Goal: Transaction & Acquisition: Purchase product/service

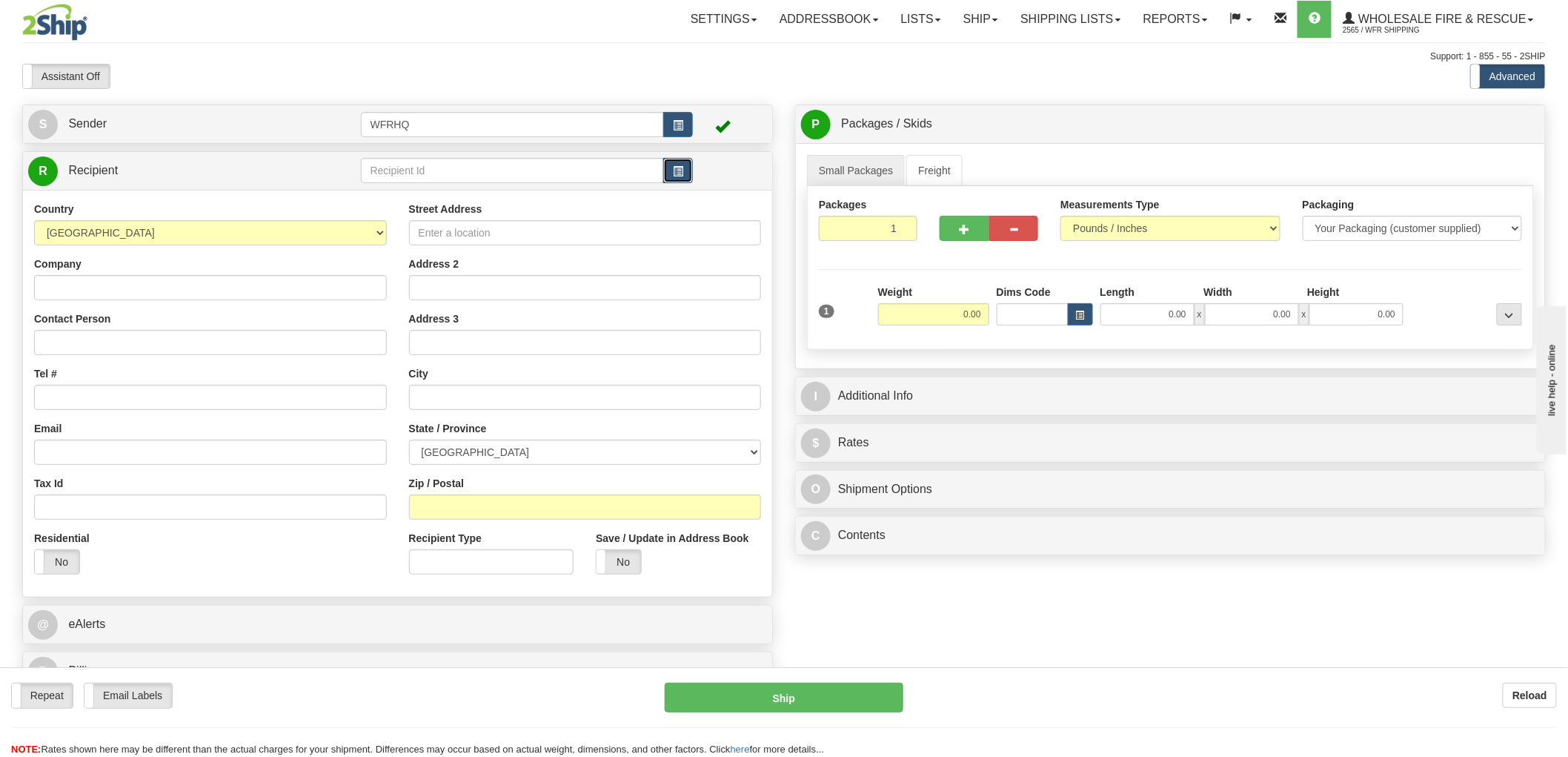
click at [682, 173] on span "button" at bounding box center [679, 171] width 11 height 10
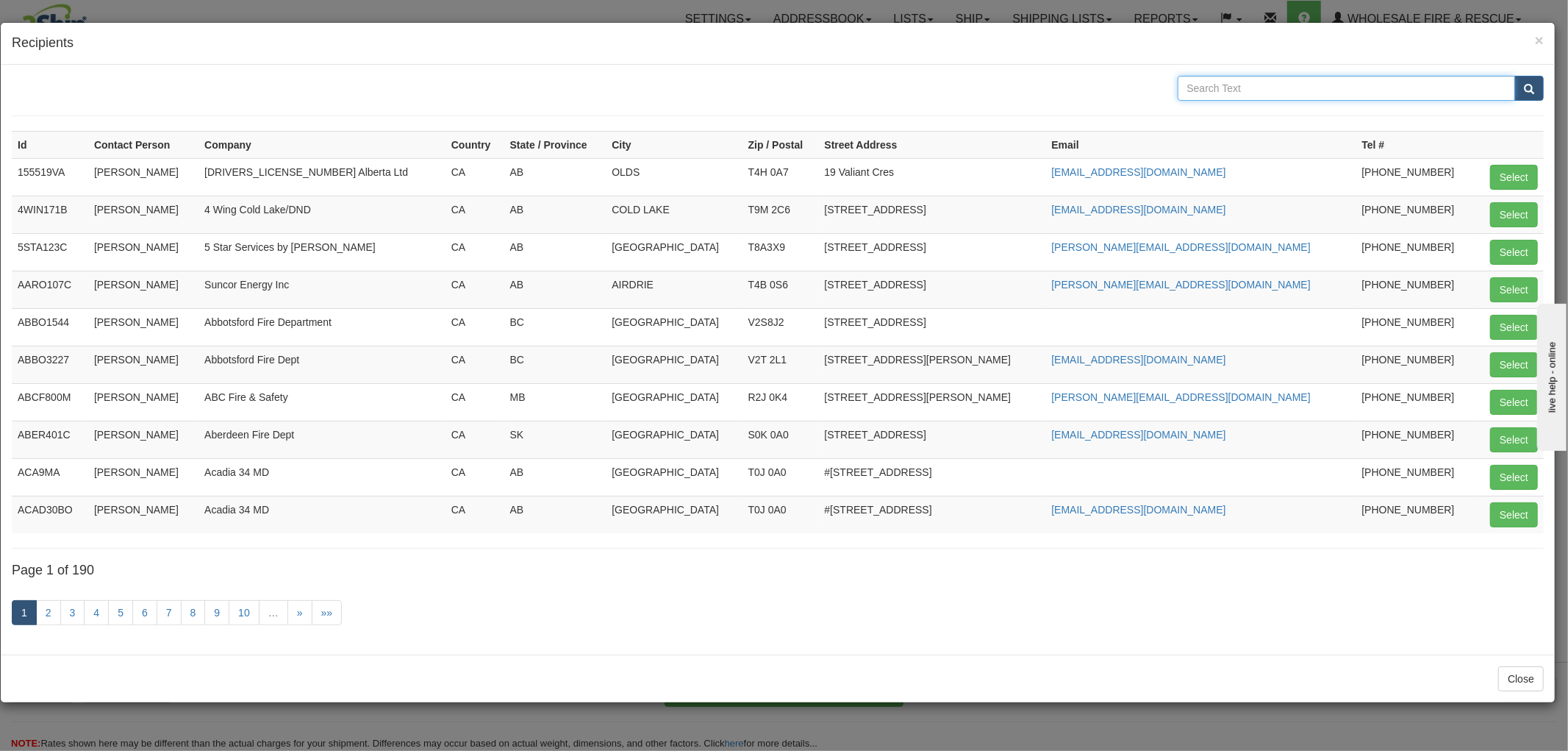
click at [1204, 84] on input "text" at bounding box center [1347, 88] width 338 height 25
type input "Northern Rockies"
click at [1514, 76] on button "submit" at bounding box center [1528, 88] width 29 height 25
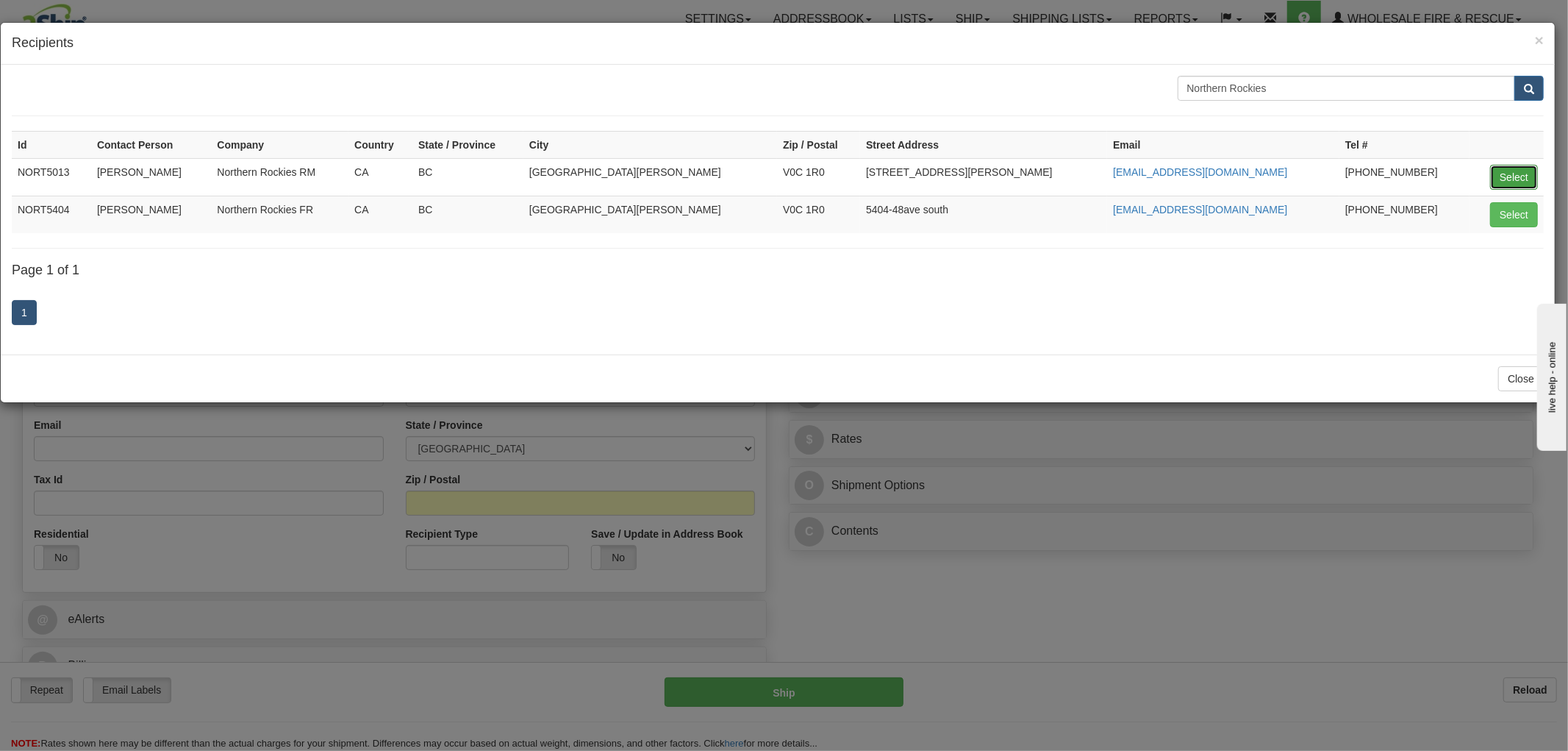
click at [1509, 171] on button "Select" at bounding box center [1514, 177] width 47 height 25
type input "NORT5013"
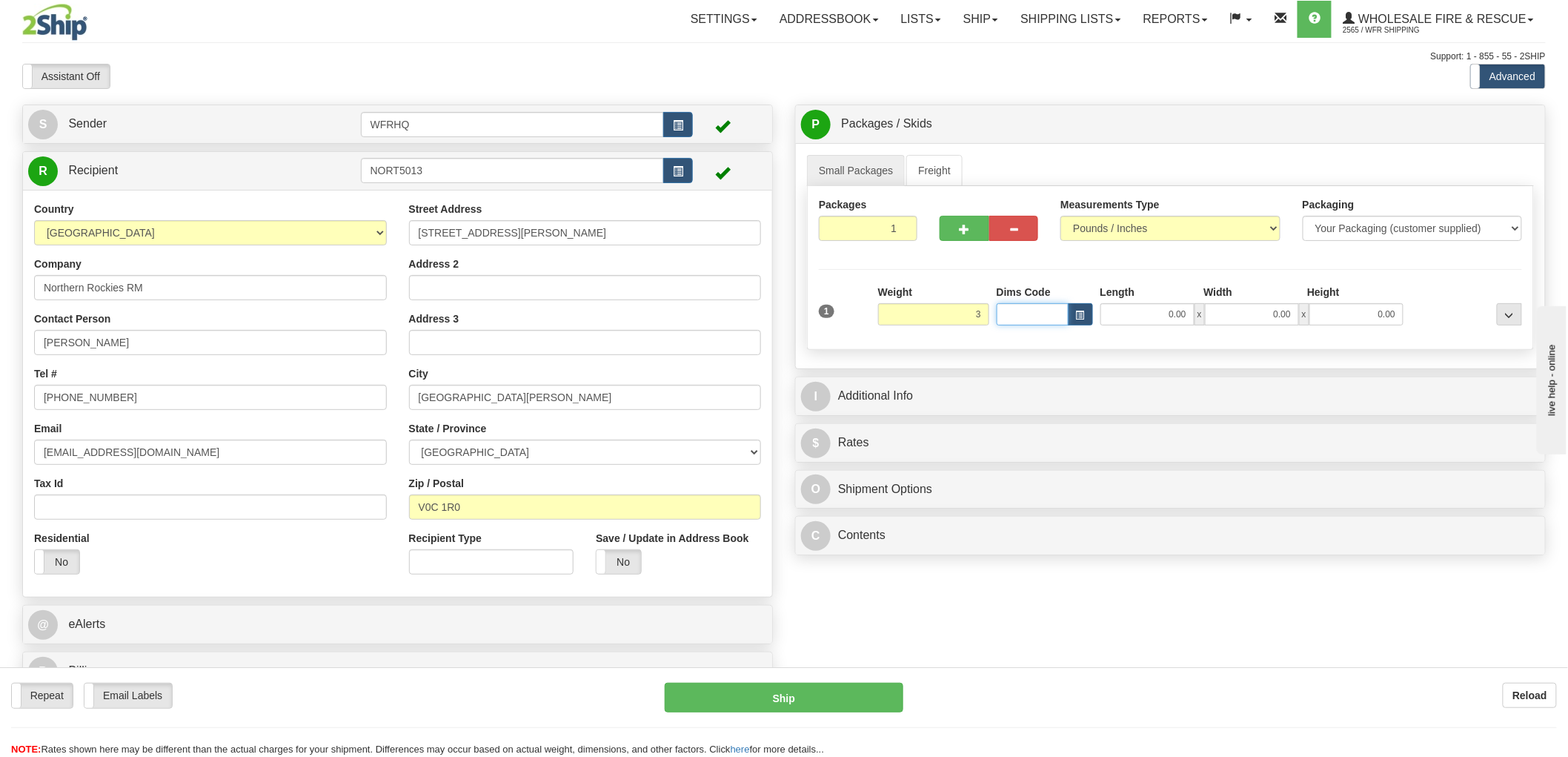
type input "3.00"
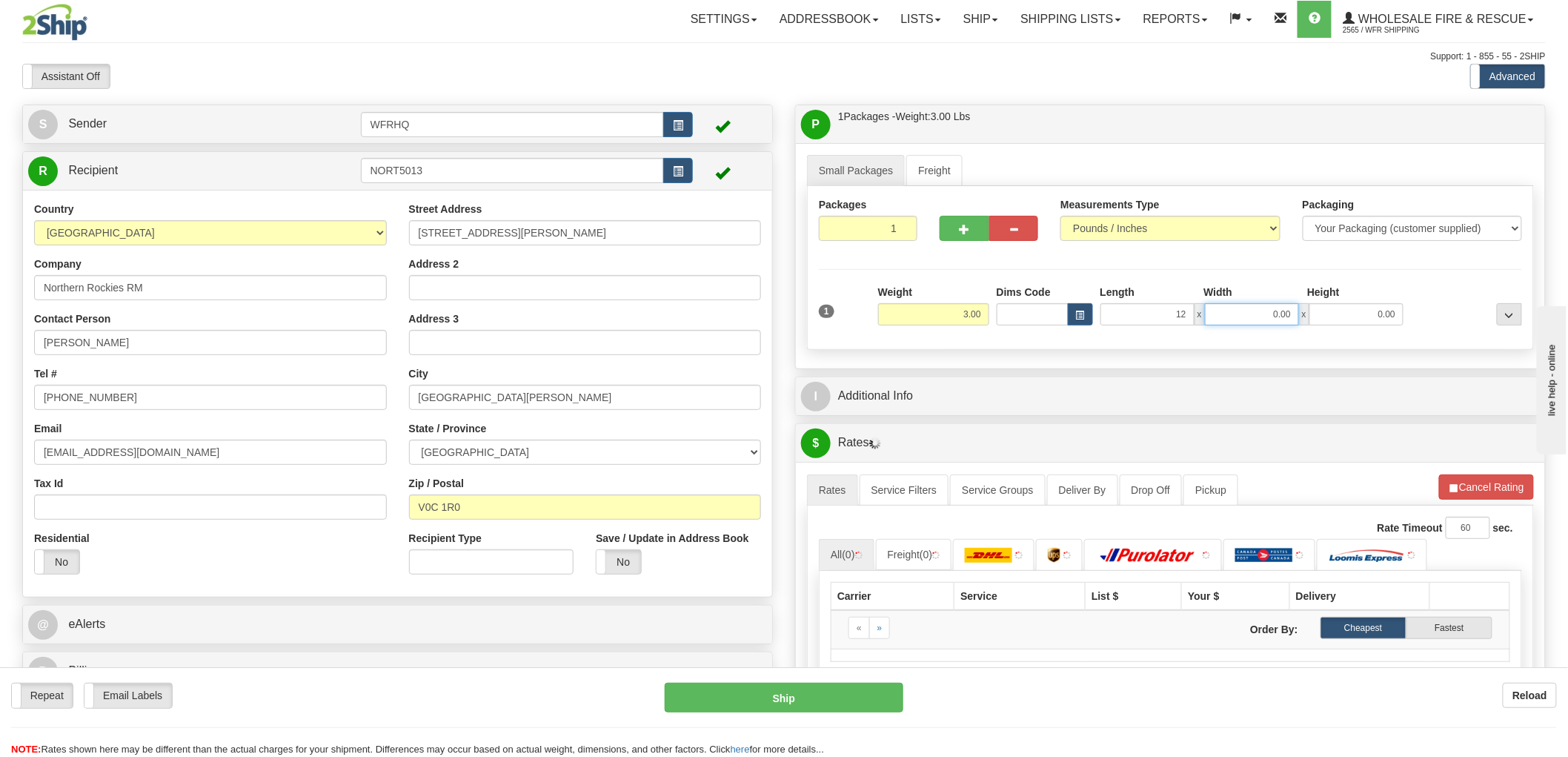
type input "12.00"
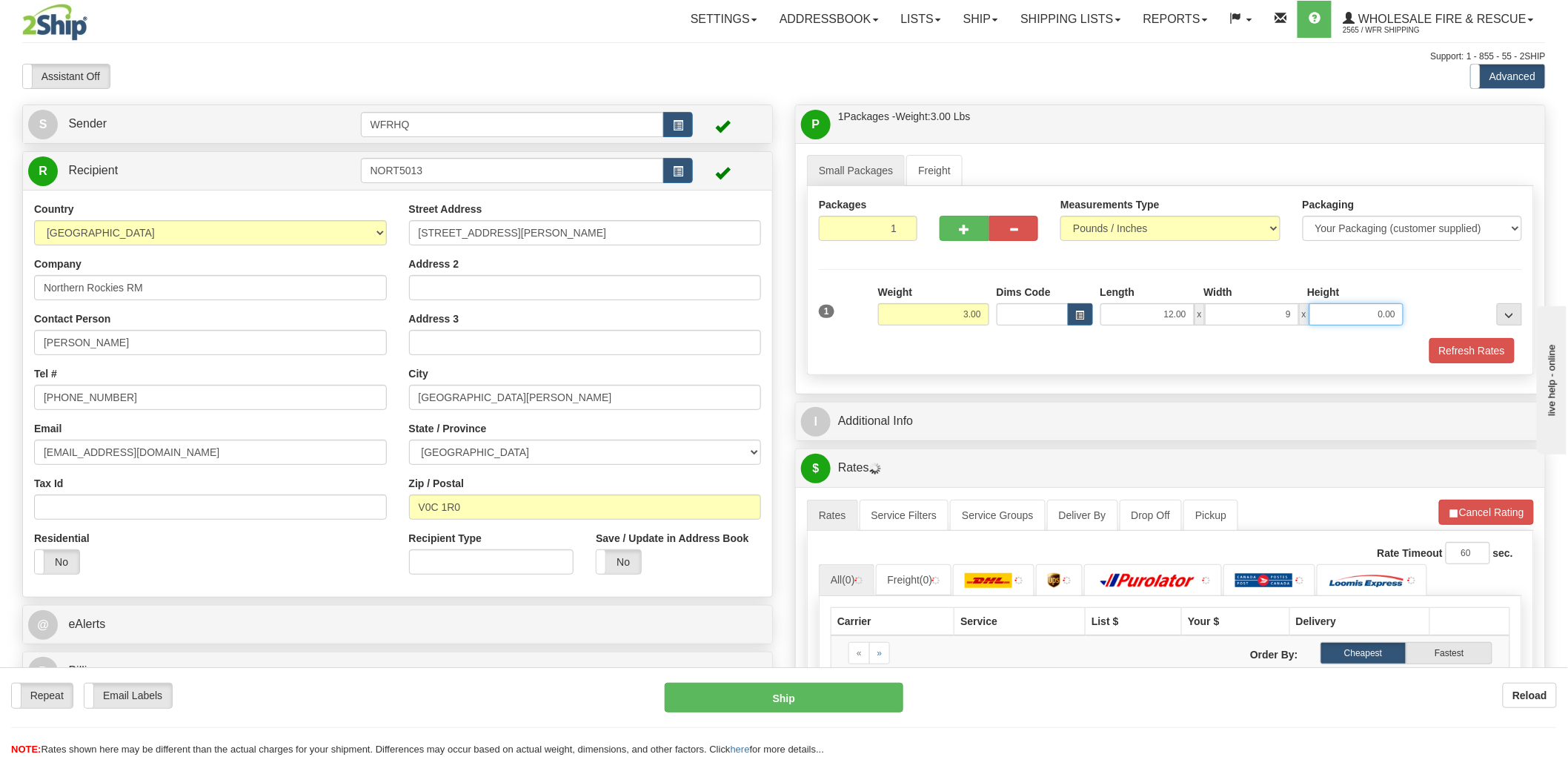
type input "9.00"
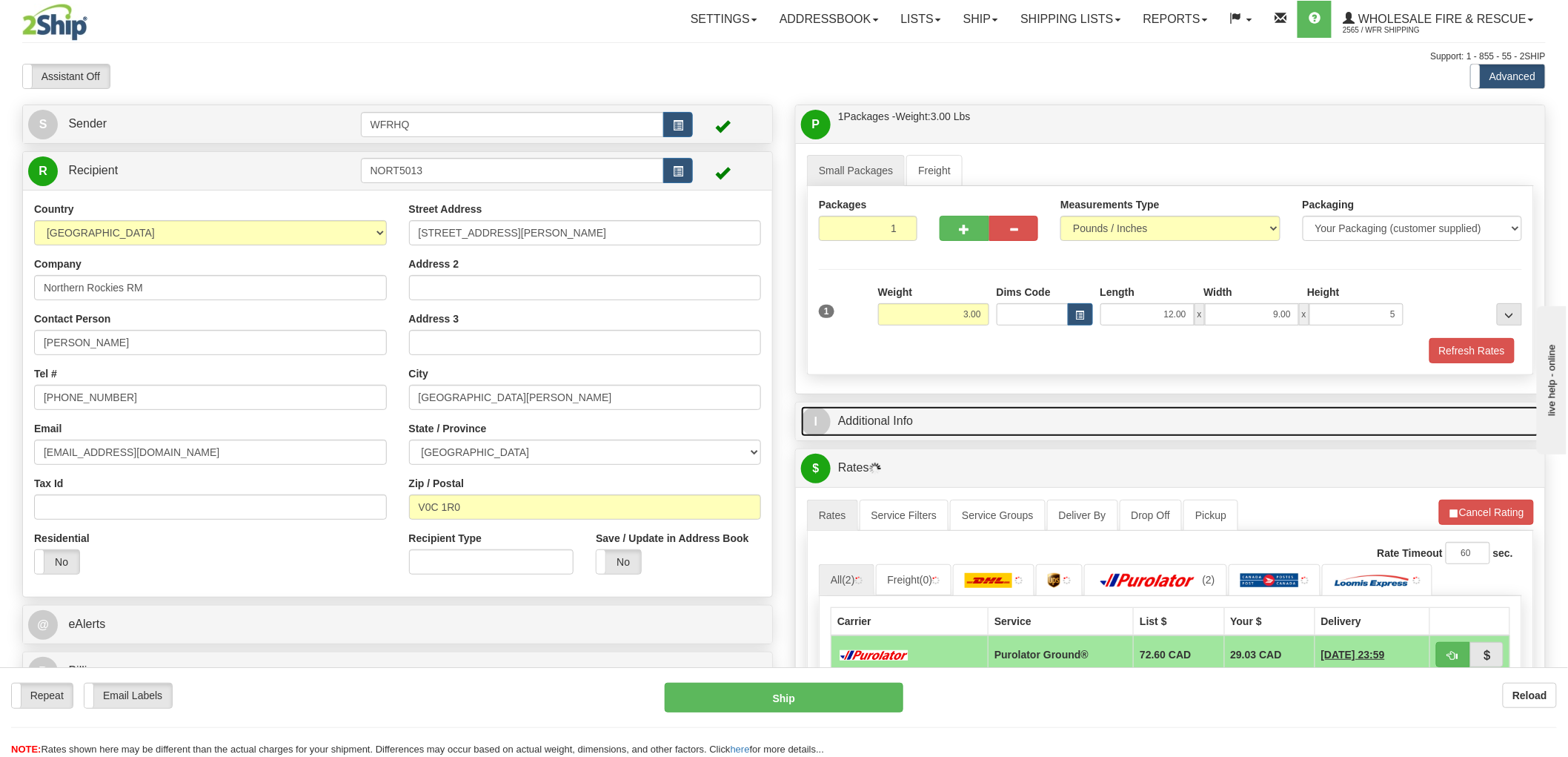
type input "5.00"
click at [881, 416] on link "I Additional Info" at bounding box center [1170, 421] width 739 height 30
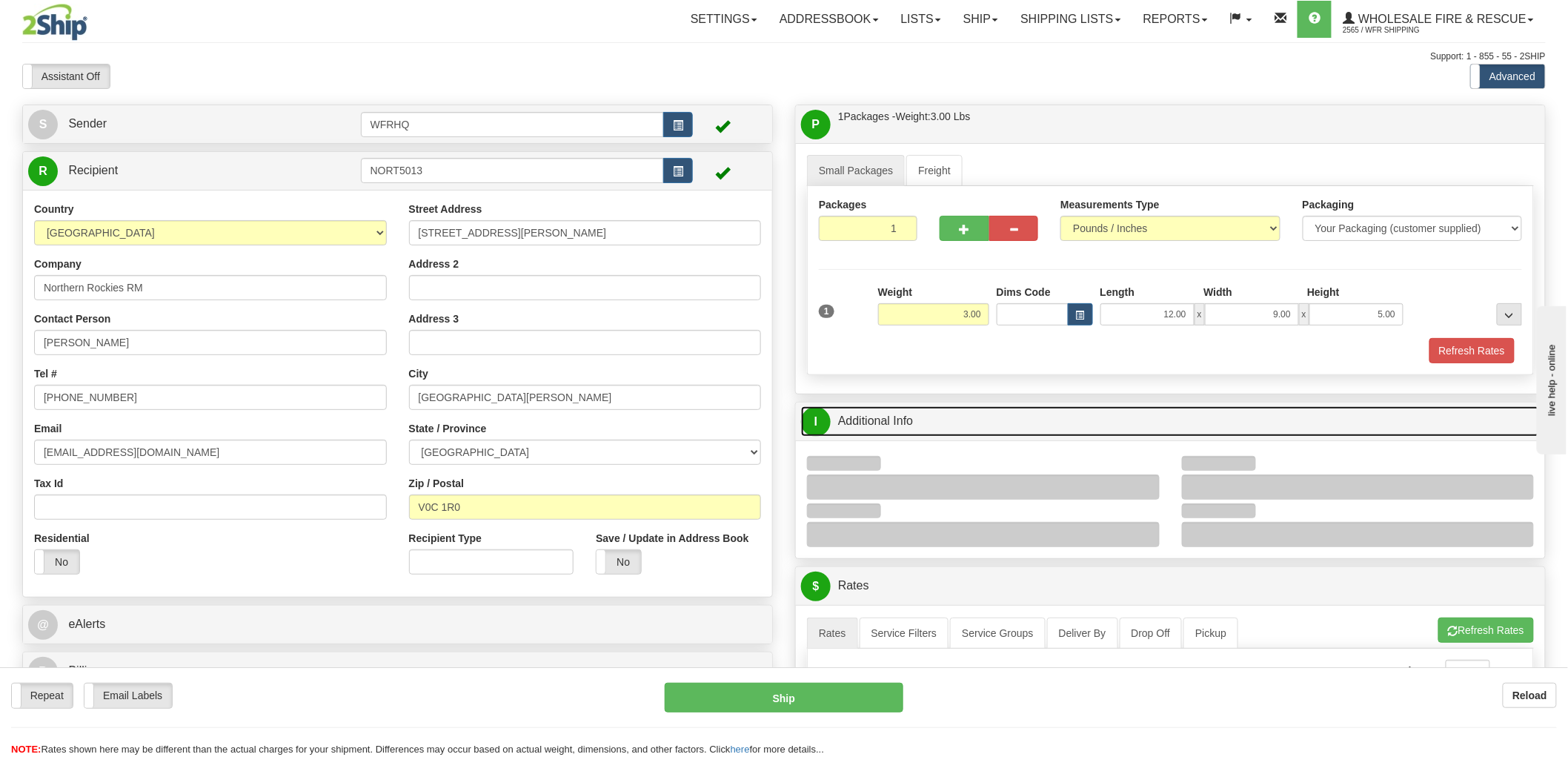
scroll to position [82, 0]
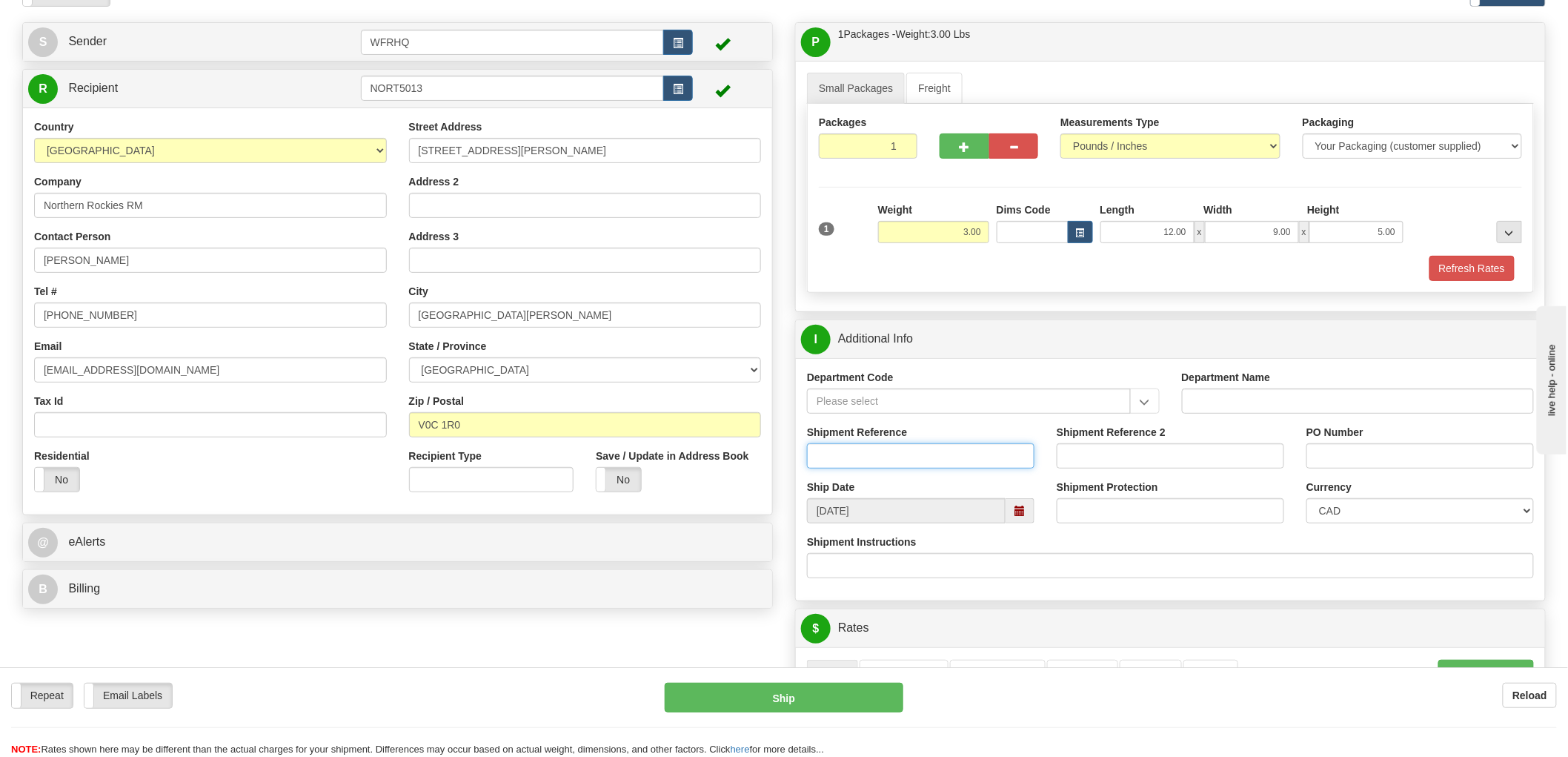
click at [883, 462] on input "Shipment Reference" at bounding box center [920, 456] width 228 height 25
type input "S42945 - 30646"
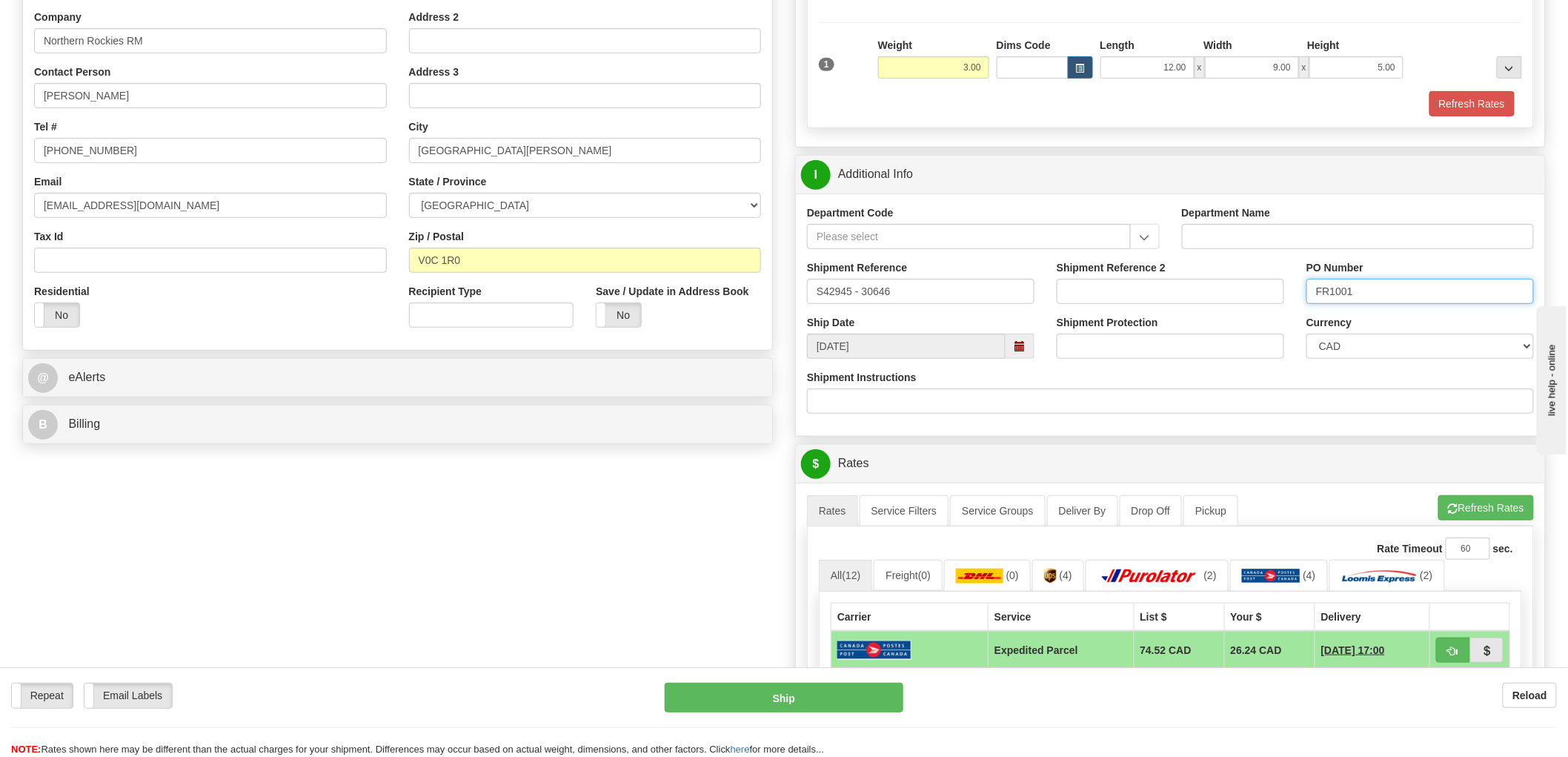
scroll to position [494, 0]
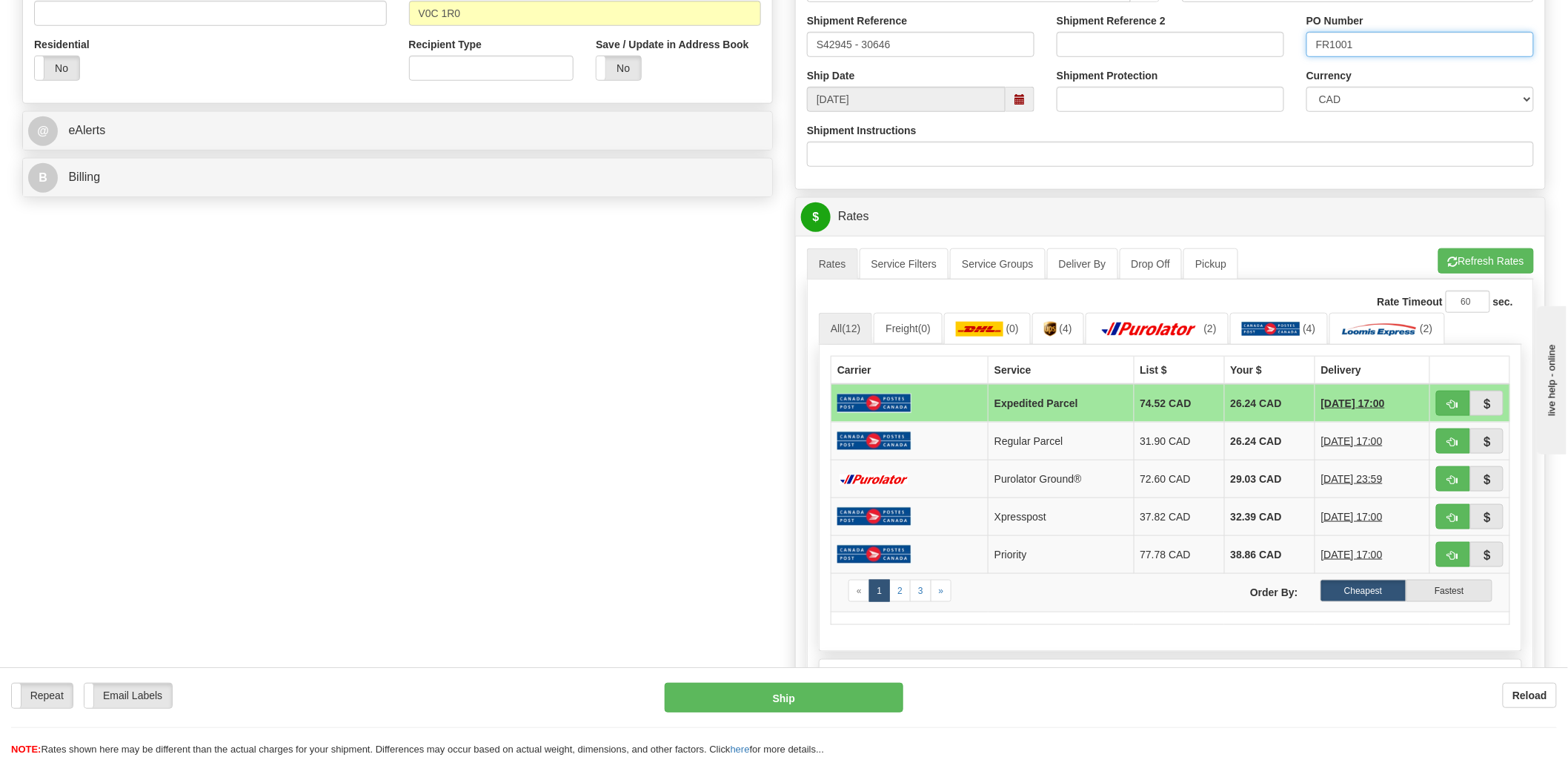
type input "FR1001"
click at [1453, 479] on span "button" at bounding box center [1453, 480] width 11 height 10
type input "260"
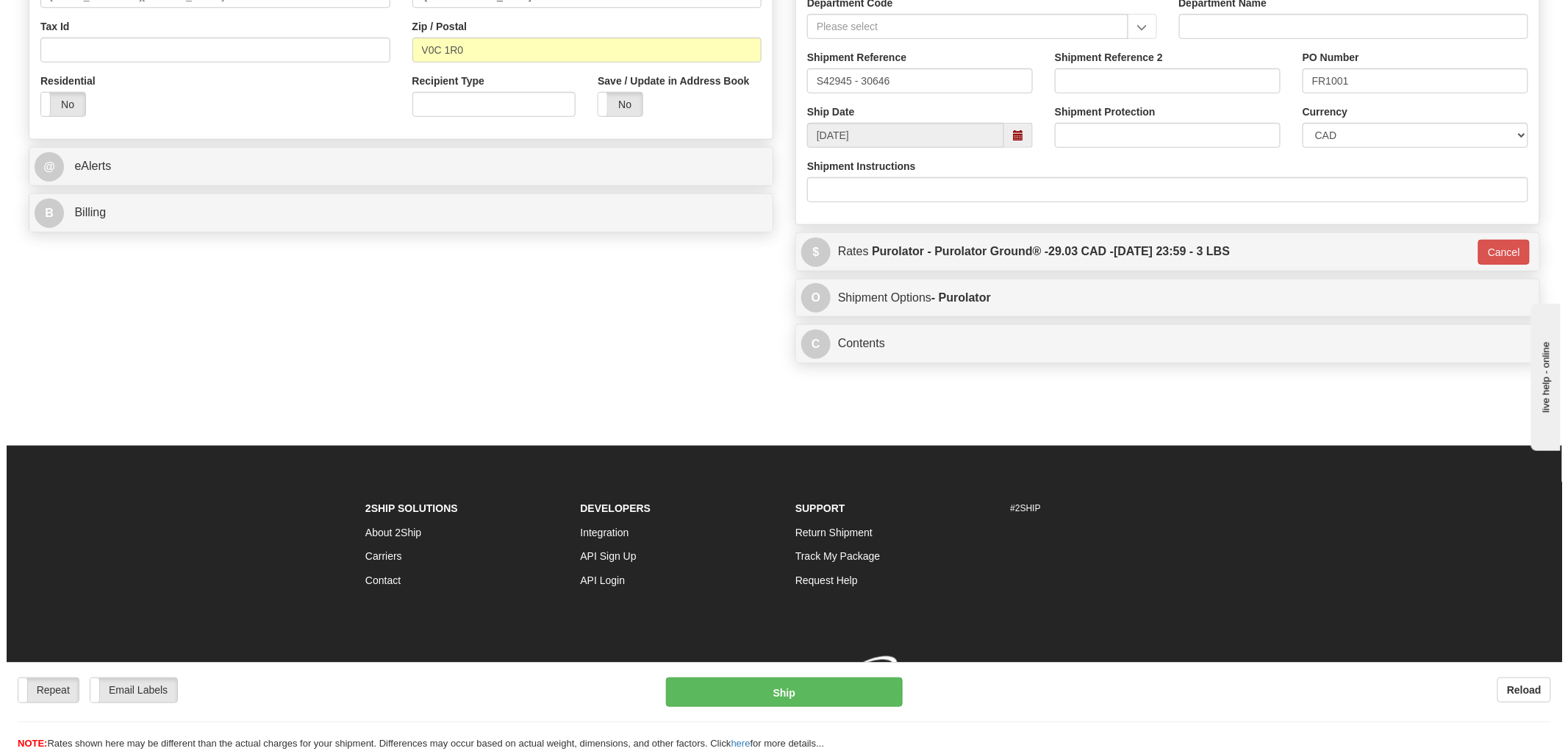
scroll to position [477, 0]
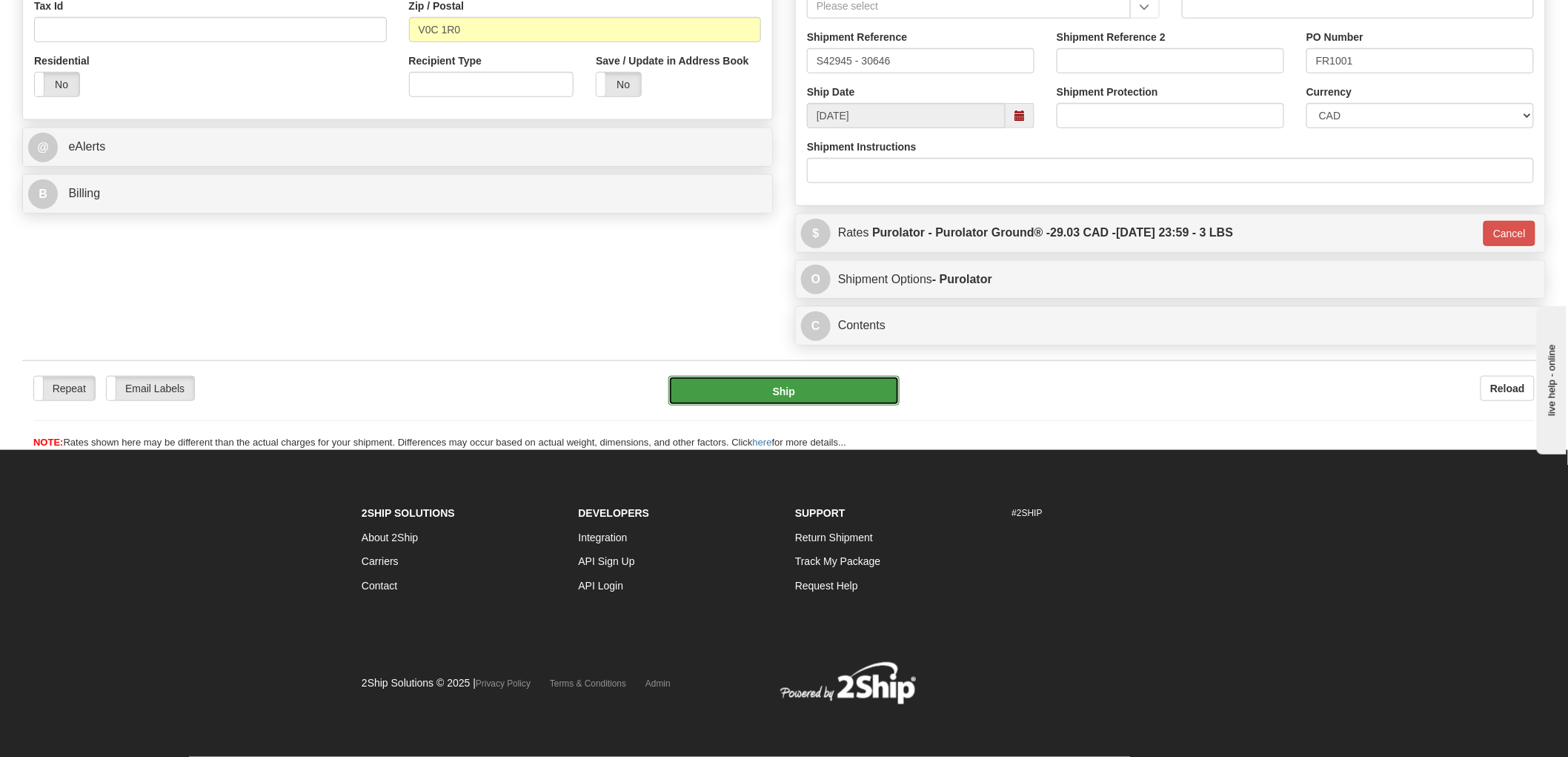
click at [803, 394] on button "Ship" at bounding box center [785, 390] width 232 height 29
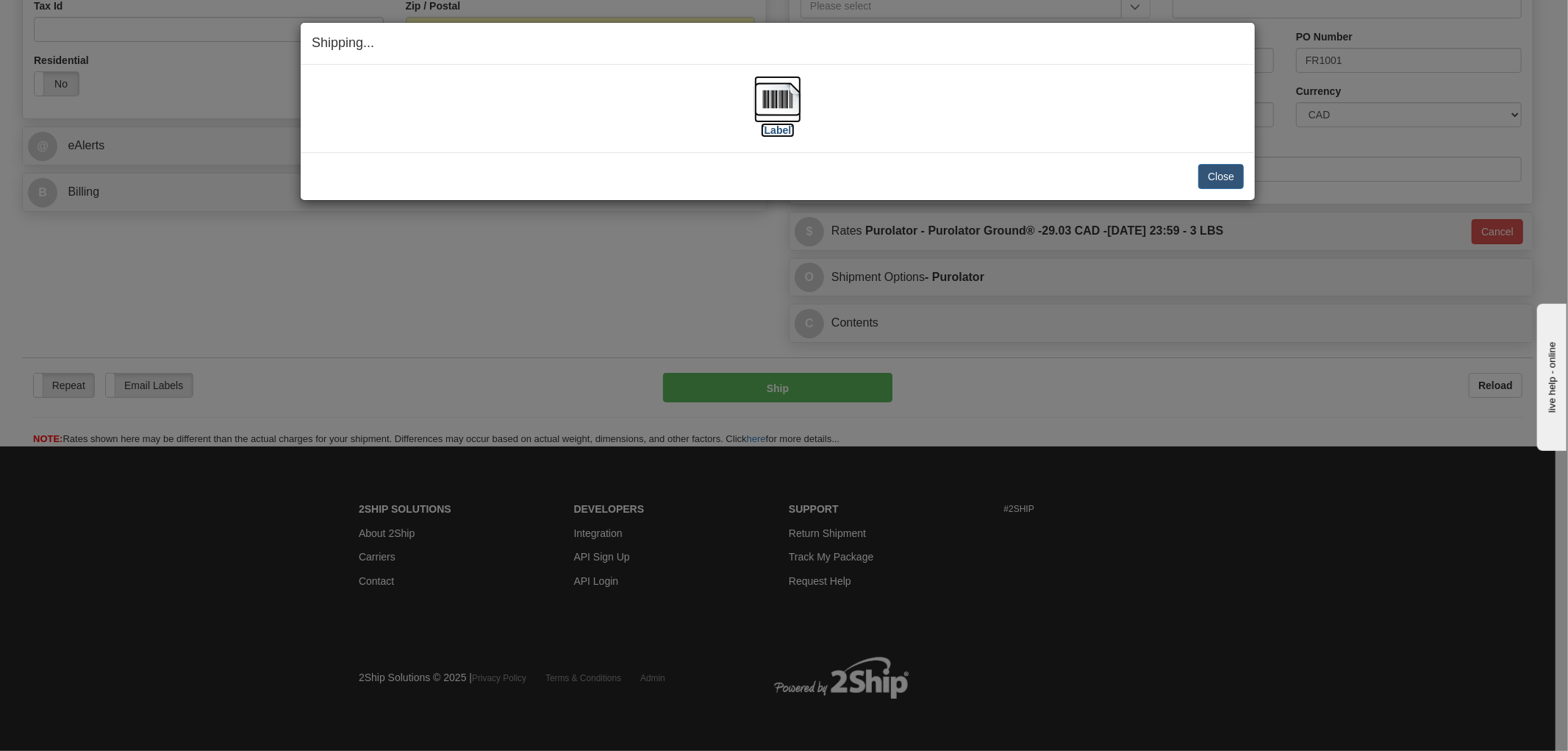
click at [776, 101] on img at bounding box center [778, 99] width 47 height 47
